Goal: Obtain resource: Download file/media

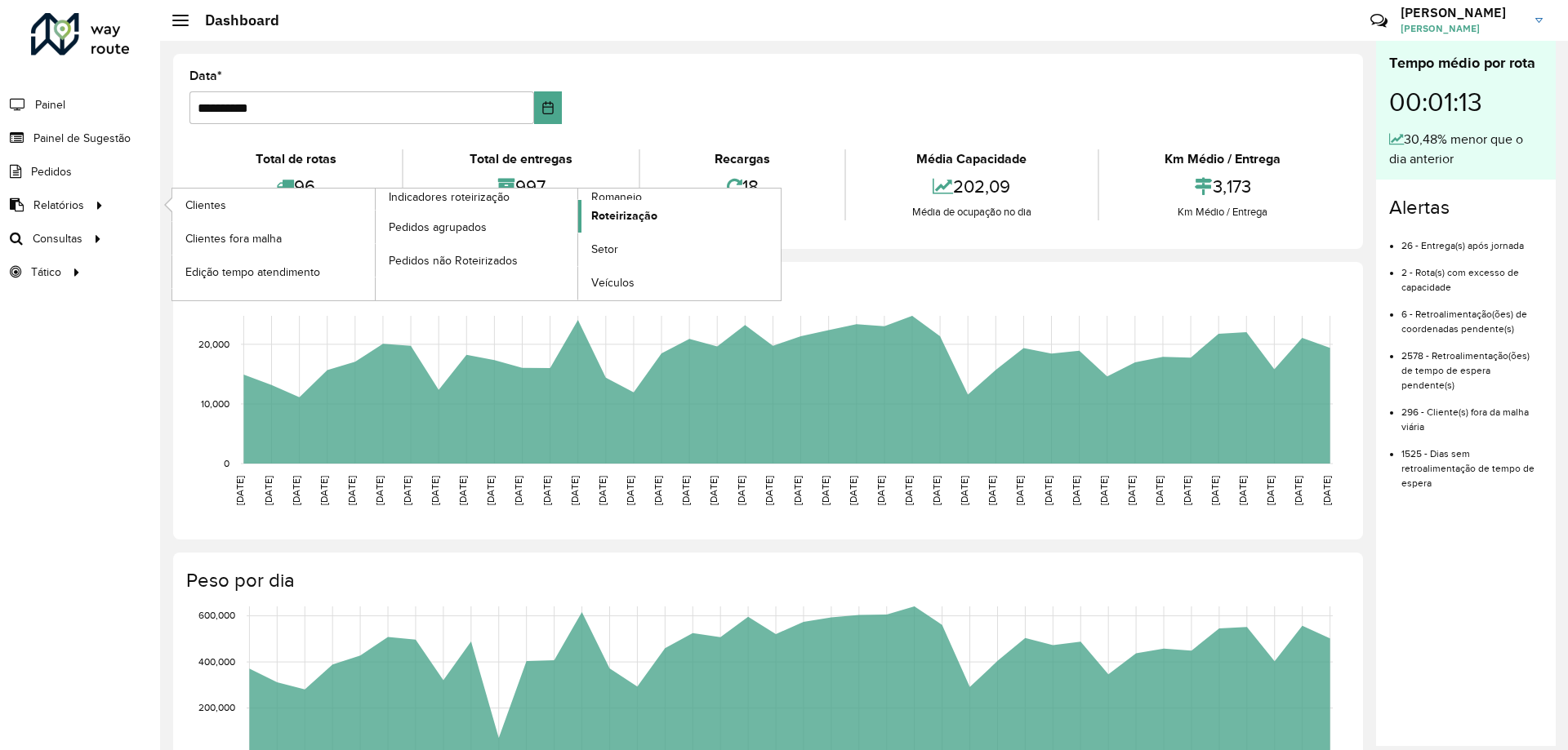
click at [652, 218] on span "Roteirização" at bounding box center [625, 215] width 66 height 17
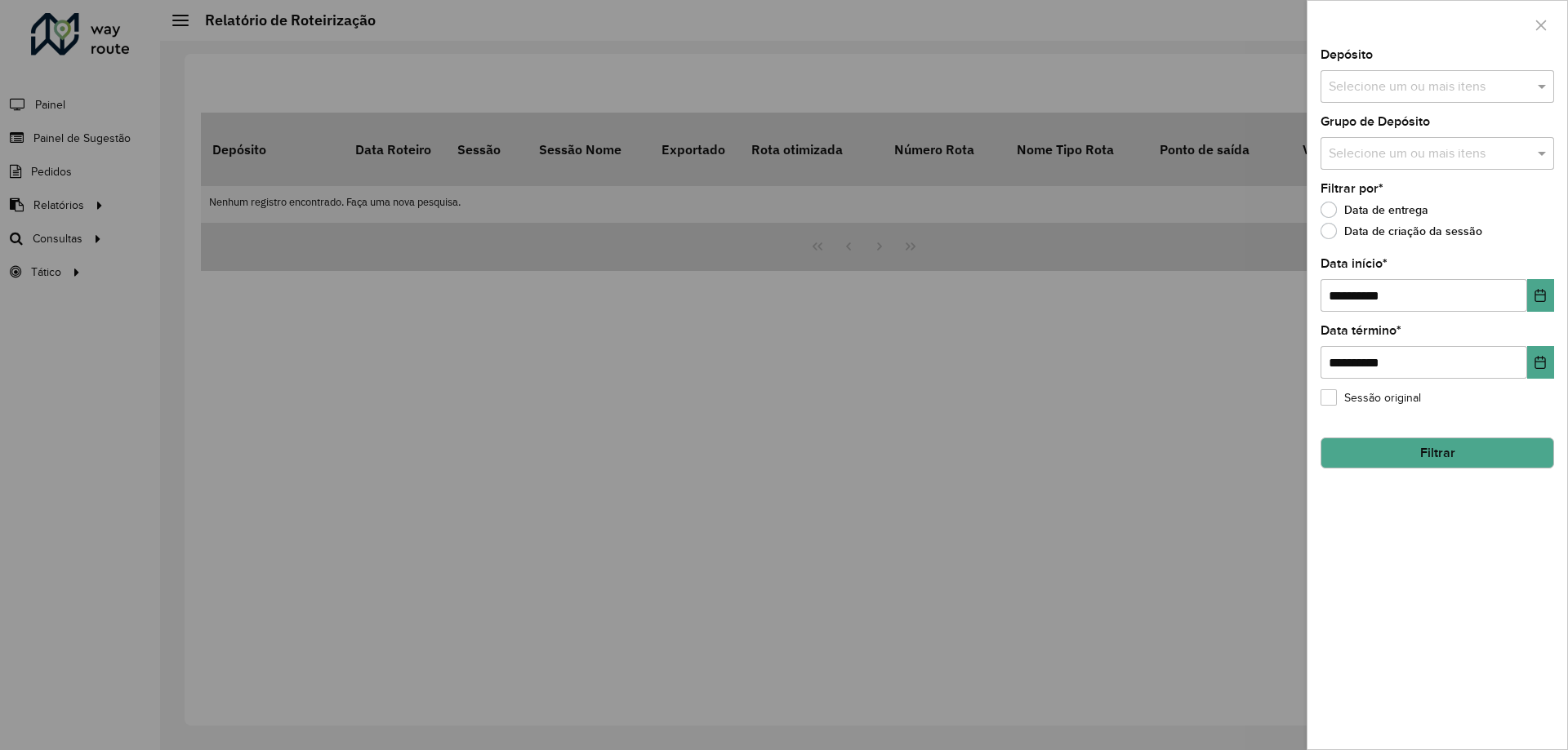
click at [85, 204] on div at bounding box center [784, 375] width 1568 height 750
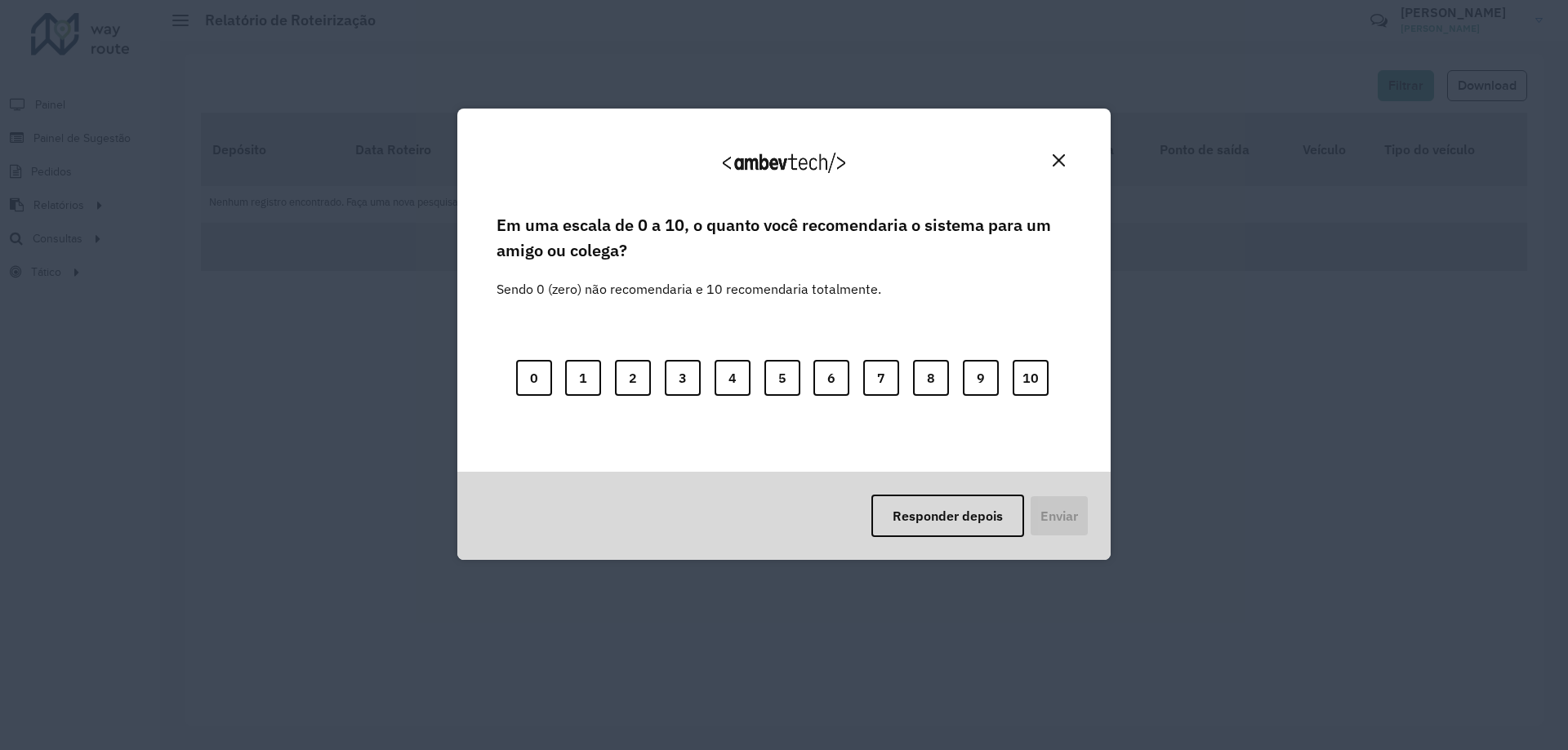
click at [1064, 166] on img "Close" at bounding box center [1059, 161] width 13 height 12
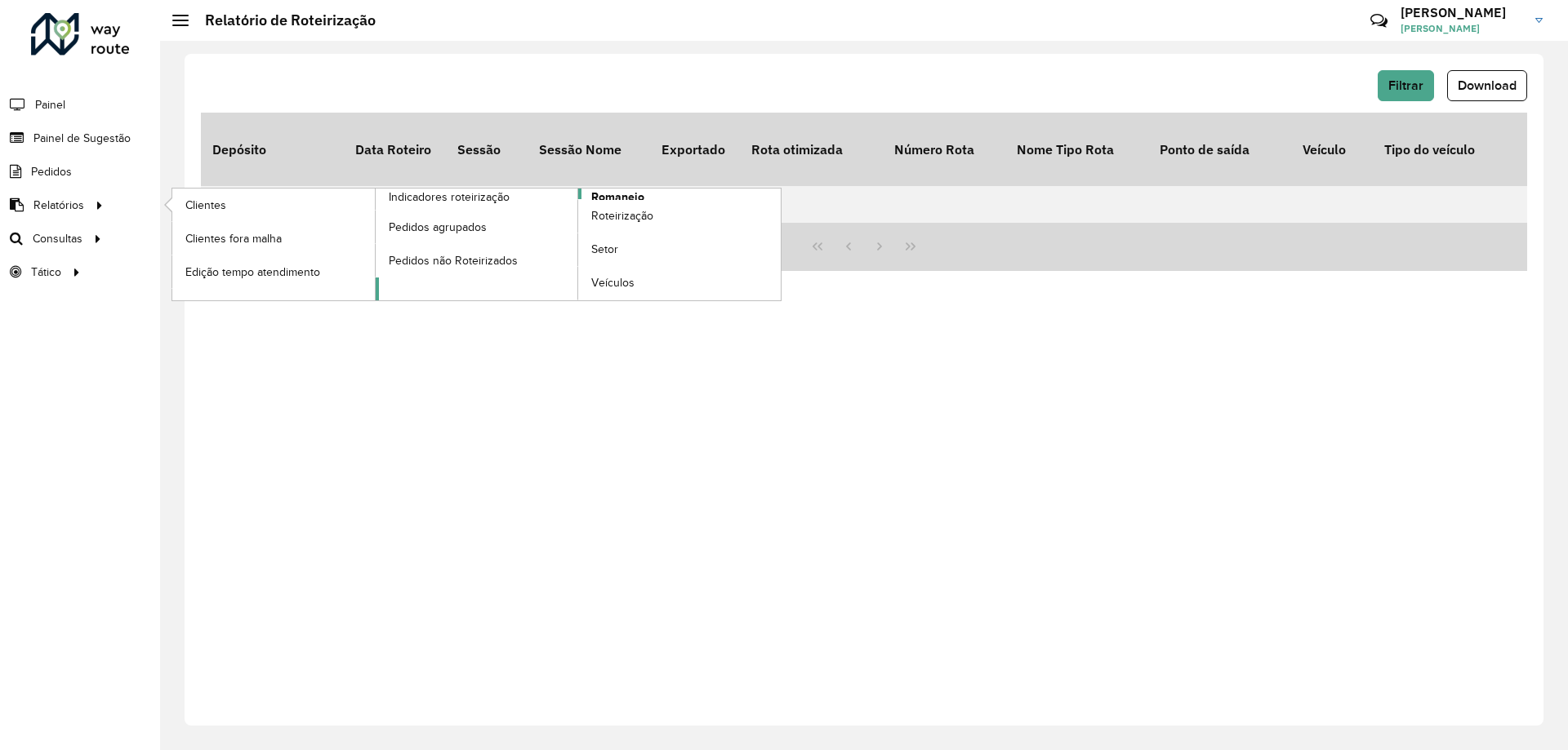
click at [609, 195] on span "Romaneio" at bounding box center [617, 196] width 53 height 17
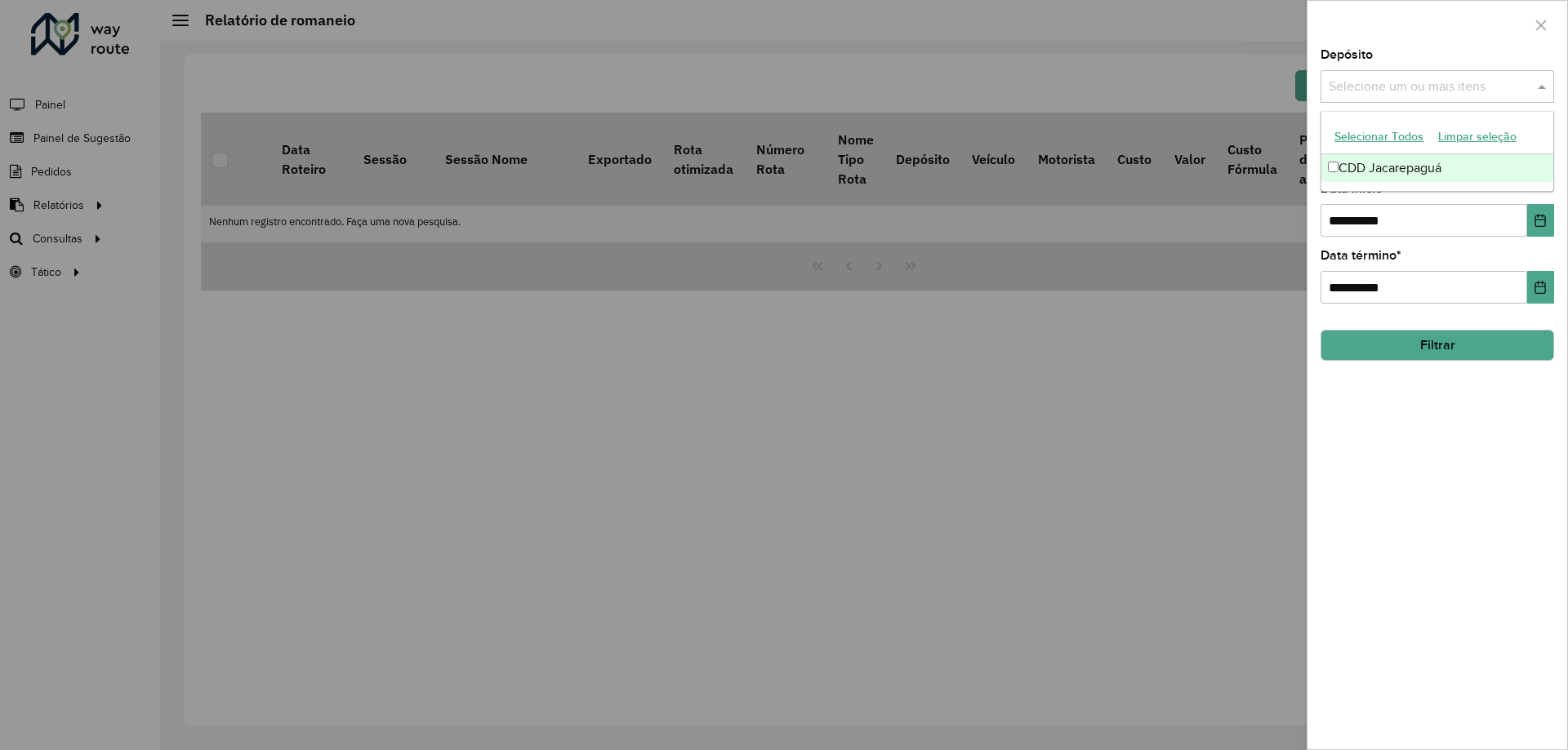
click at [1363, 88] on input "text" at bounding box center [1429, 88] width 209 height 20
click at [1404, 171] on div "CDD Jacarepaguá" at bounding box center [1438, 168] width 232 height 28
click at [1453, 410] on div "**********" at bounding box center [1437, 399] width 260 height 700
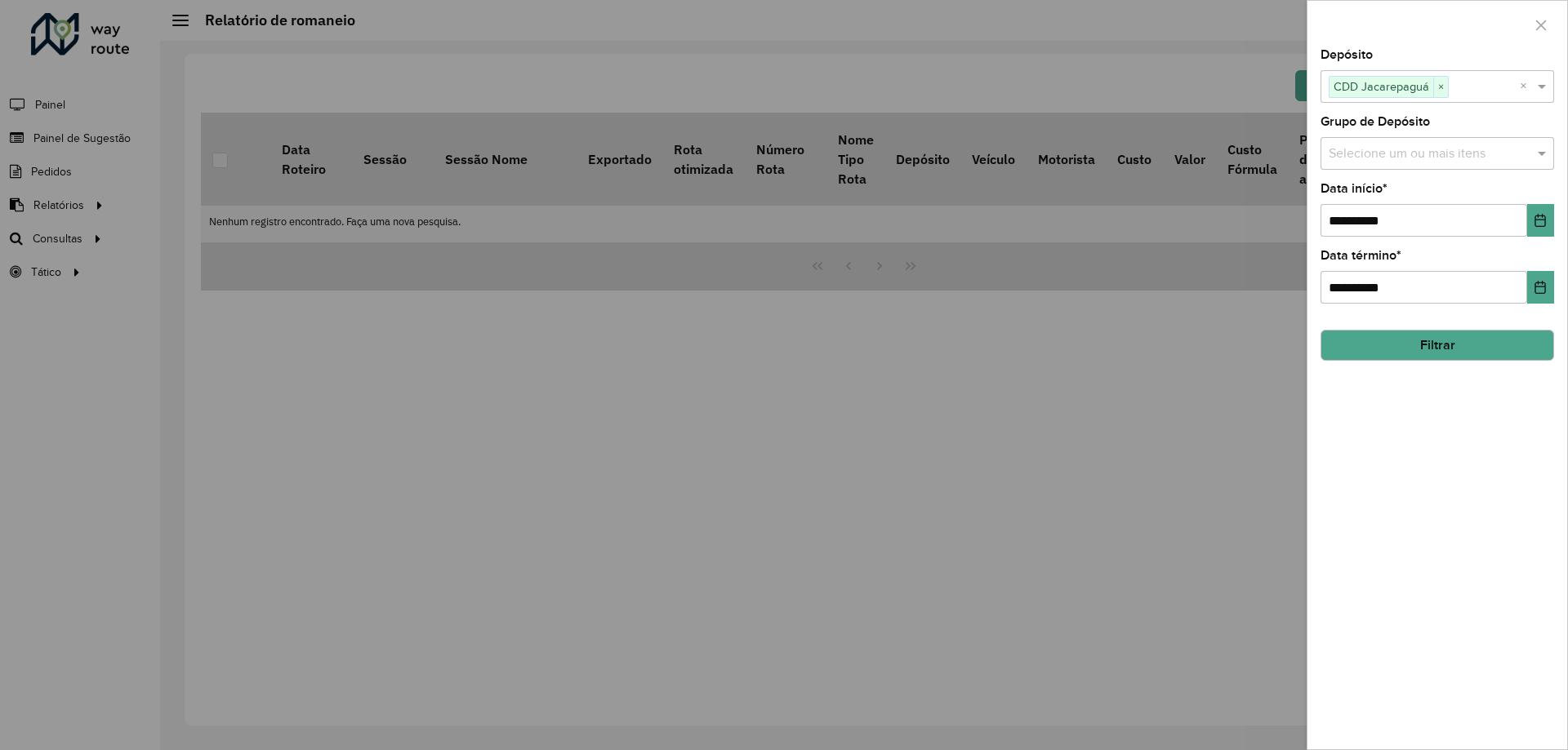
click at [1384, 155] on input "text" at bounding box center [1429, 154] width 209 height 20
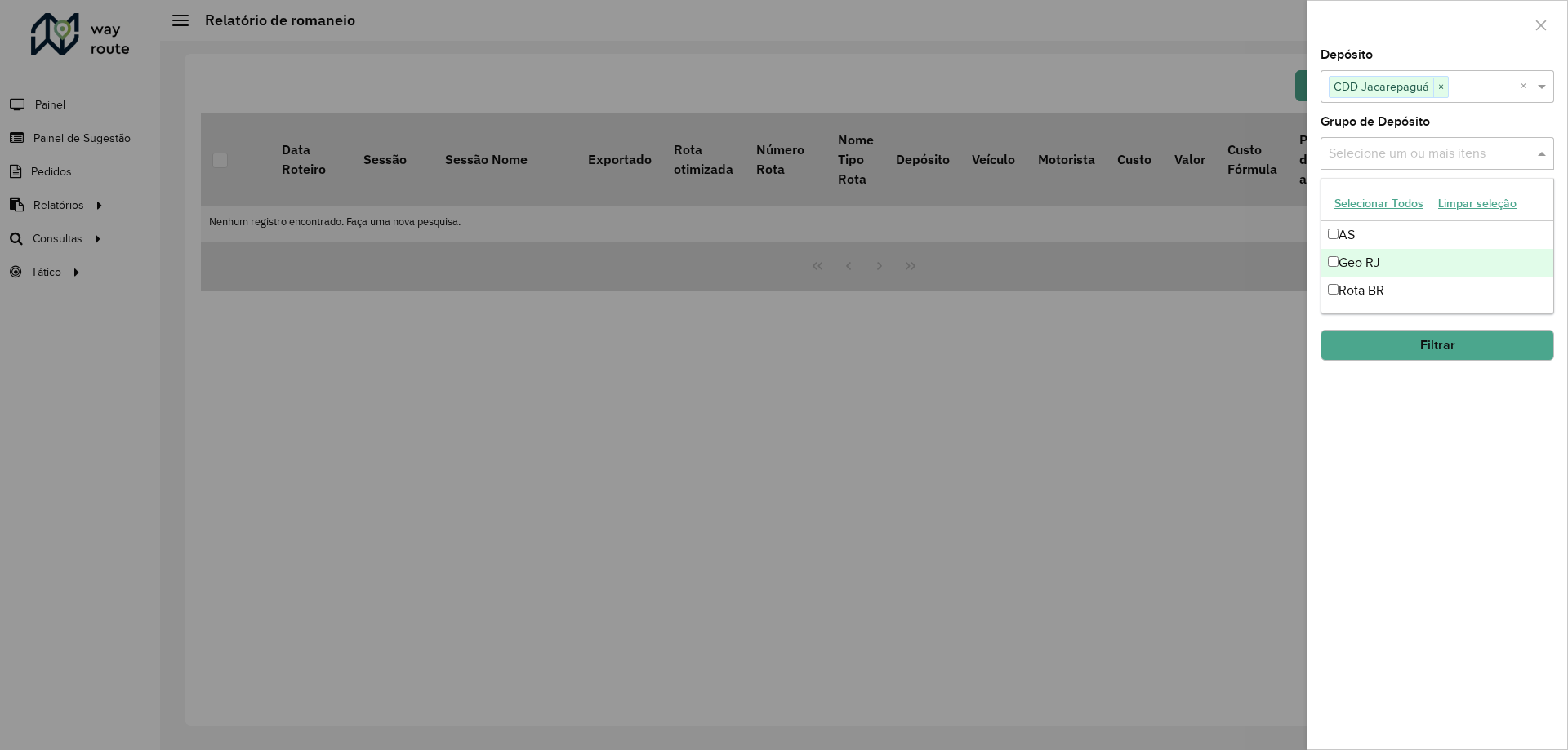
click at [1417, 267] on div "Geo RJ" at bounding box center [1438, 262] width 232 height 28
drag, startPoint x: 1434, startPoint y: 477, endPoint x: 1438, endPoint y: 466, distance: 11.7
click at [1434, 476] on div "**********" at bounding box center [1437, 399] width 260 height 700
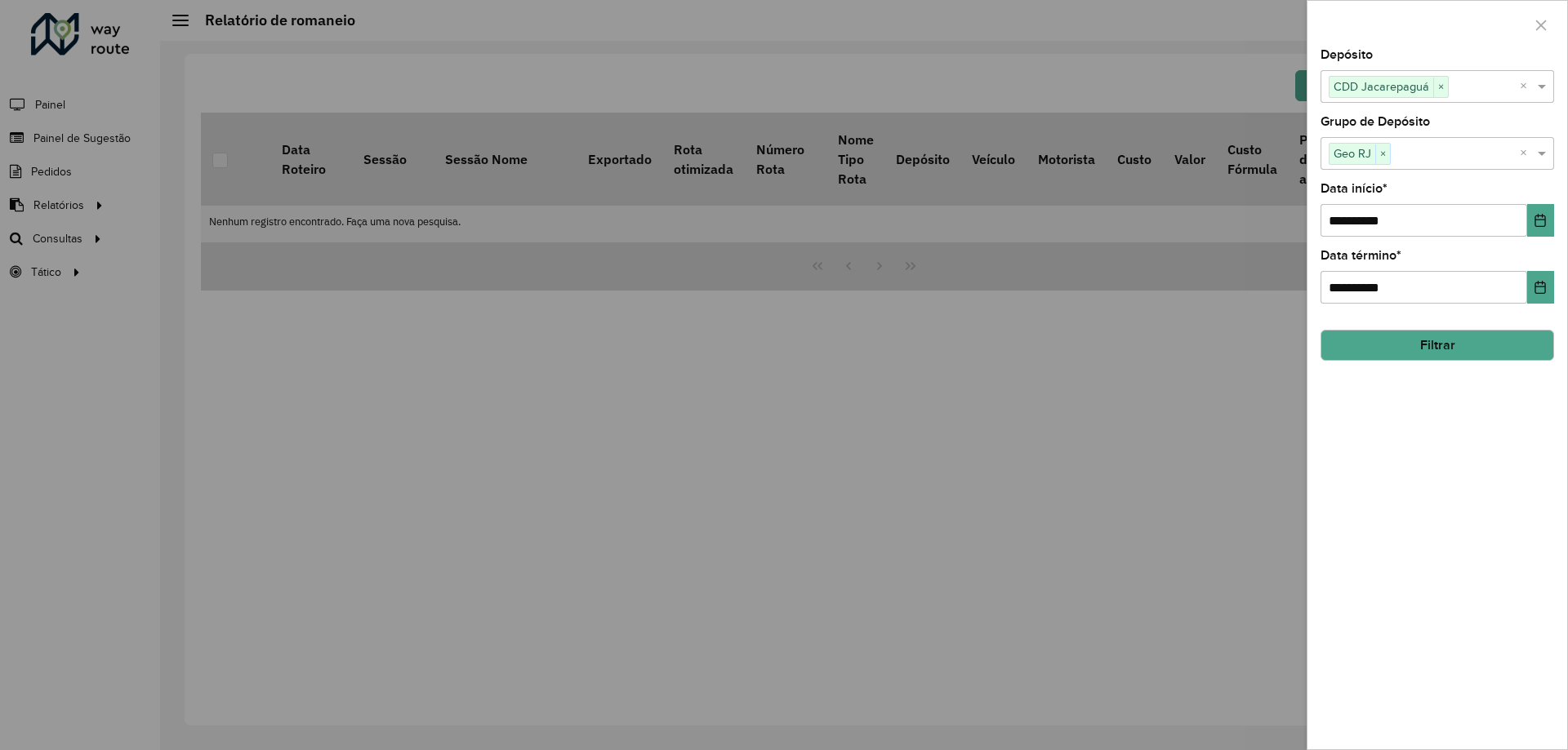
click at [1437, 355] on button "Filtrar" at bounding box center [1437, 345] width 233 height 31
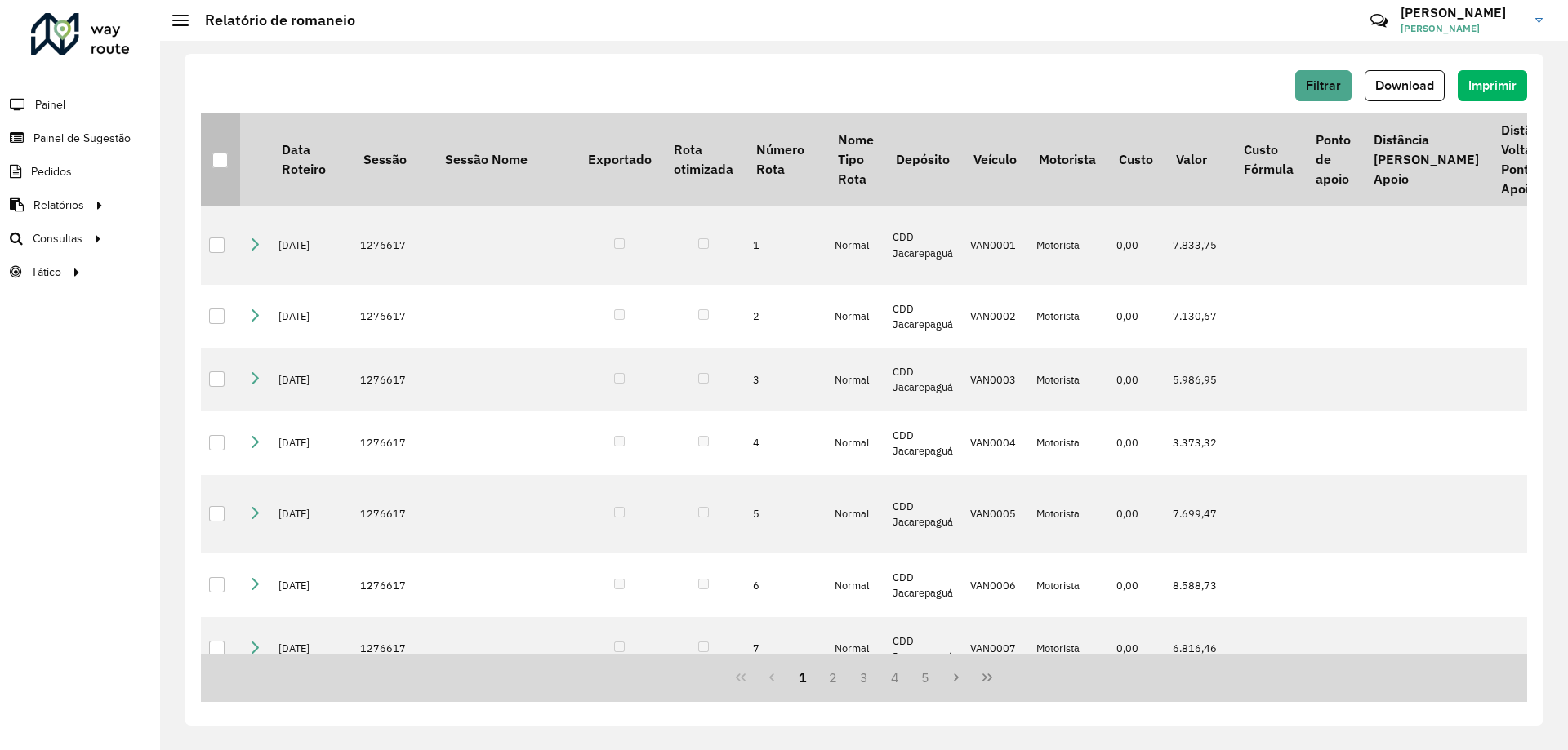
click at [227, 156] on div at bounding box center [220, 160] width 15 height 15
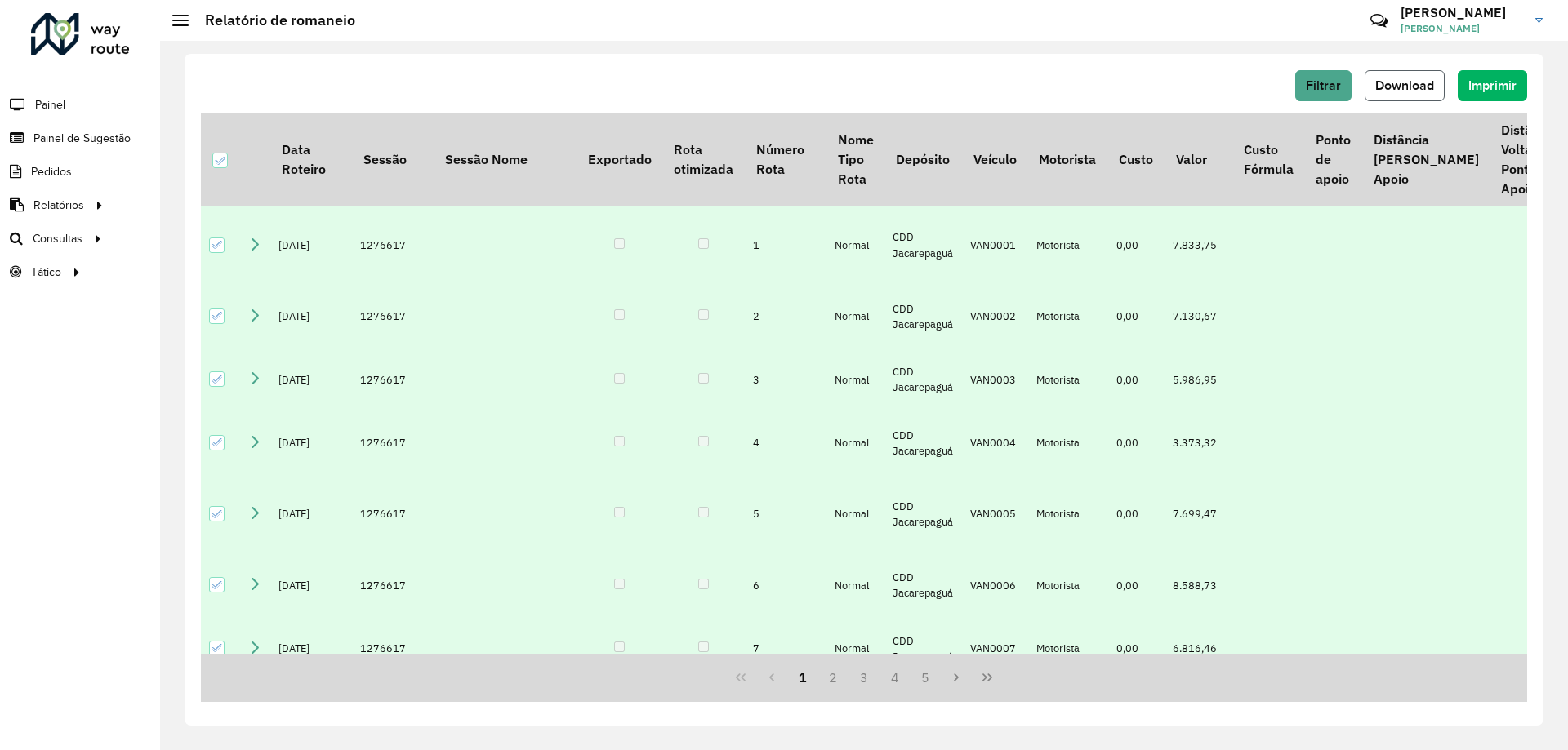
click at [1396, 88] on span "Download" at bounding box center [1404, 86] width 59 height 14
